Goal: Find specific page/section: Find specific page/section

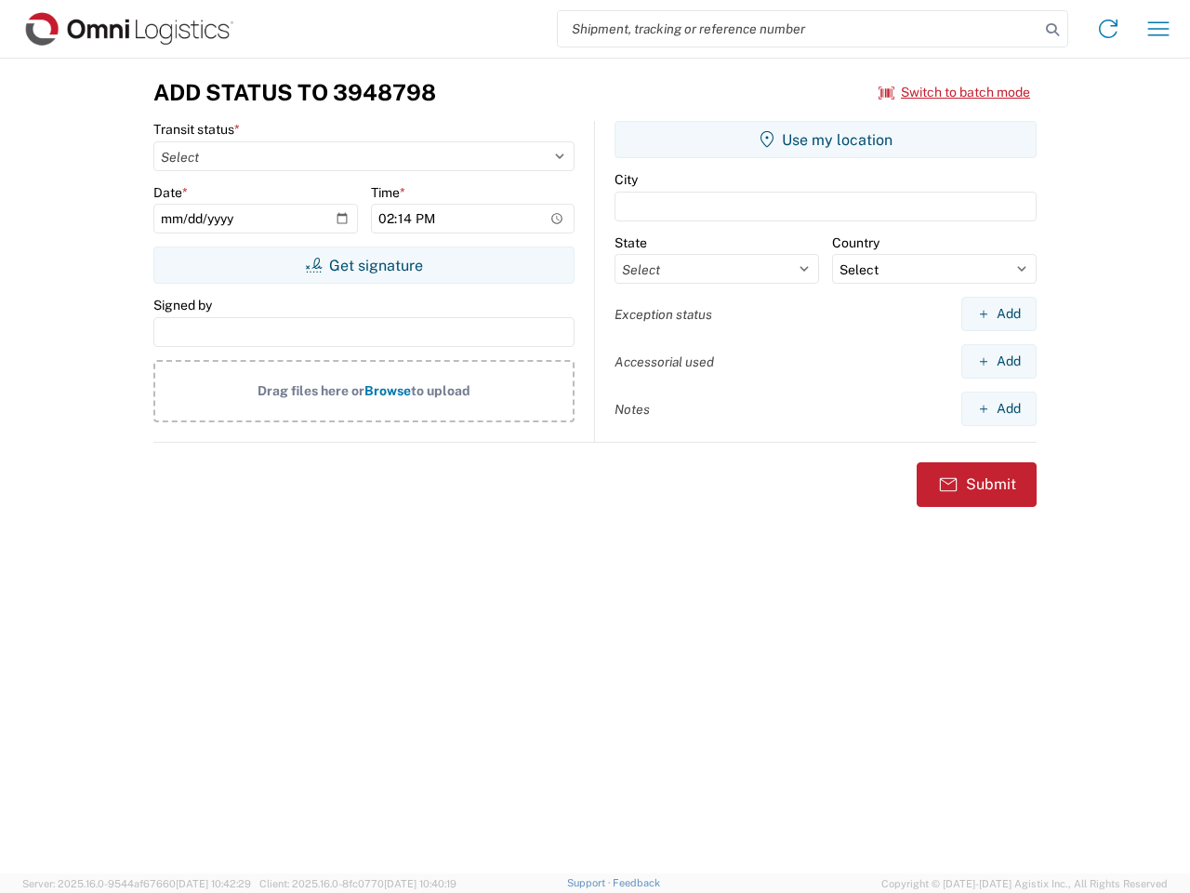
click at [799, 29] on input "search" at bounding box center [799, 28] width 482 height 35
click at [1053, 30] on icon at bounding box center [1053, 30] width 26 height 26
click at [1108, 29] on icon at bounding box center [1109, 29] width 30 height 30
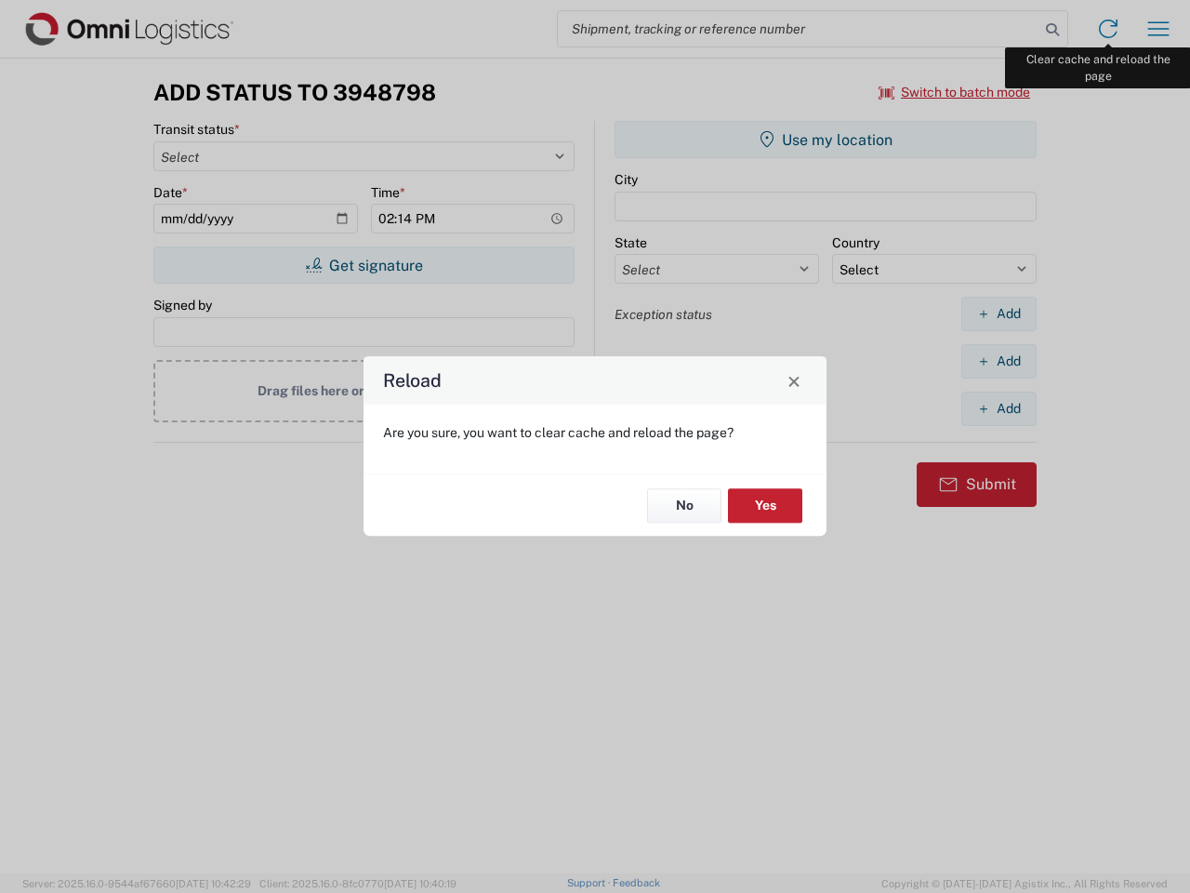
click at [1159, 29] on div "Reload Are you sure, you want to clear cache and reload the page? No Yes" at bounding box center [595, 446] width 1190 height 893
click at [955, 92] on div "Reload Are you sure, you want to clear cache and reload the page? No Yes" at bounding box center [595, 446] width 1190 height 893
click at [364, 265] on div "Reload Are you sure, you want to clear cache and reload the page? No Yes" at bounding box center [595, 446] width 1190 height 893
click at [826, 139] on div "Reload Are you sure, you want to clear cache and reload the page? No Yes" at bounding box center [595, 446] width 1190 height 893
click at [999, 313] on div "Reload Are you sure, you want to clear cache and reload the page? No Yes" at bounding box center [595, 446] width 1190 height 893
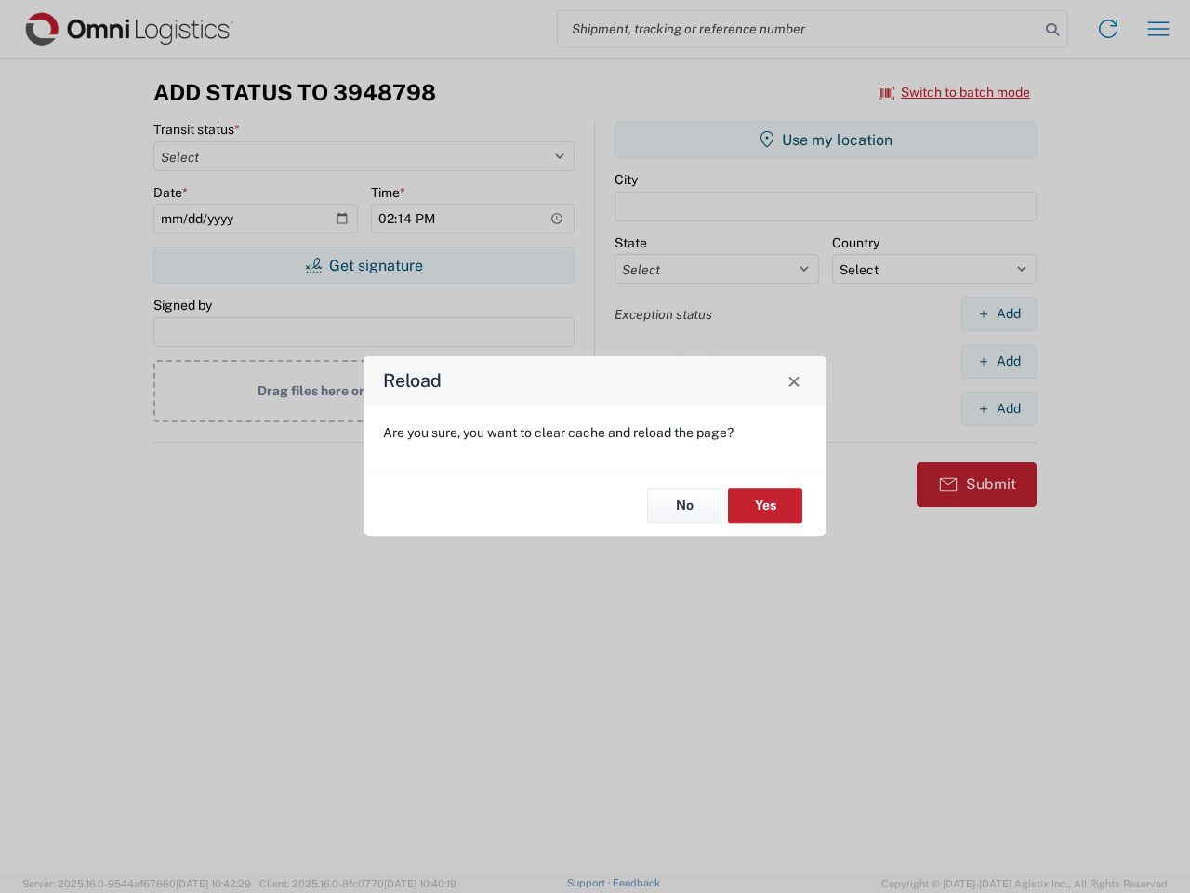
click at [999, 361] on div "Reload Are you sure, you want to clear cache and reload the page? No Yes" at bounding box center [595, 446] width 1190 height 893
click at [999, 408] on div "Reload Are you sure, you want to clear cache and reload the page? No Yes" at bounding box center [595, 446] width 1190 height 893
